Goal: Find specific page/section: Find specific page/section

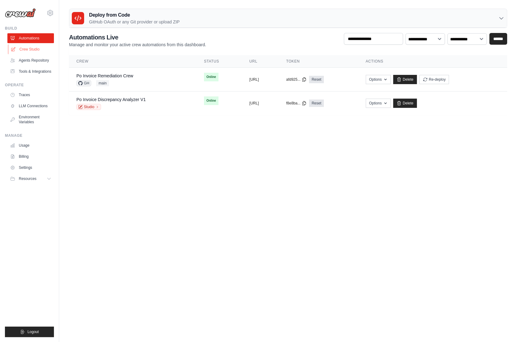
click at [38, 49] on link "Crew Studio" at bounding box center [31, 49] width 47 height 10
click at [35, 50] on link "Crew Studio" at bounding box center [31, 49] width 47 height 10
